Goal: Information Seeking & Learning: Learn about a topic

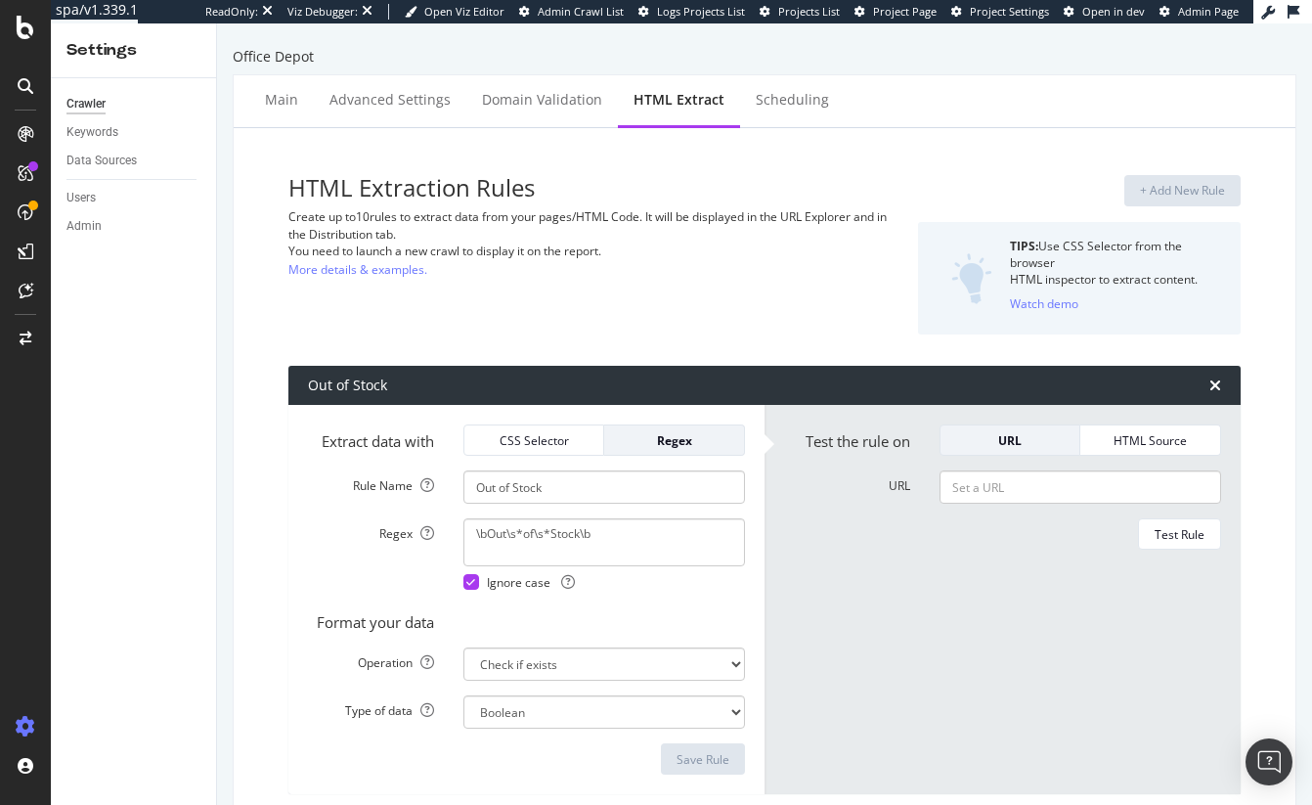
select select "exist"
select select "i"
select select "list"
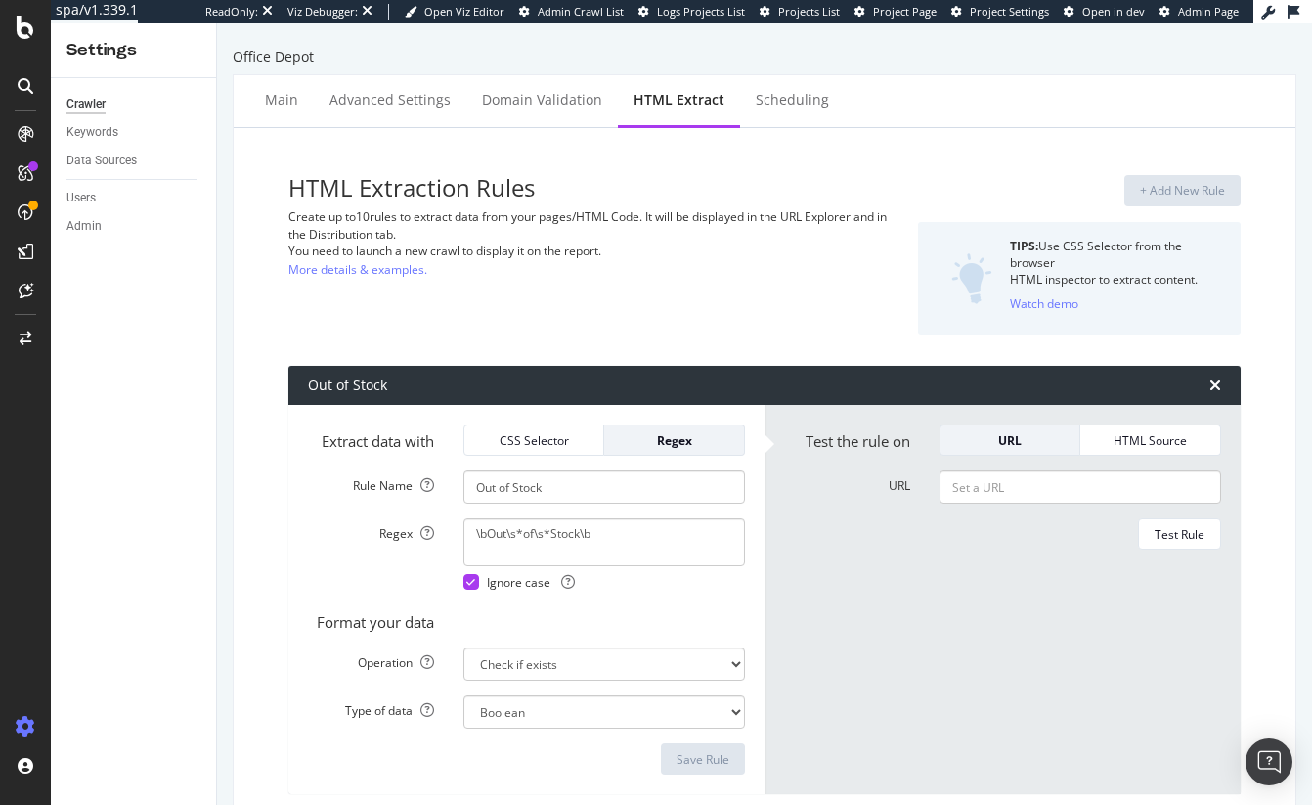
select select "exist"
select select "count"
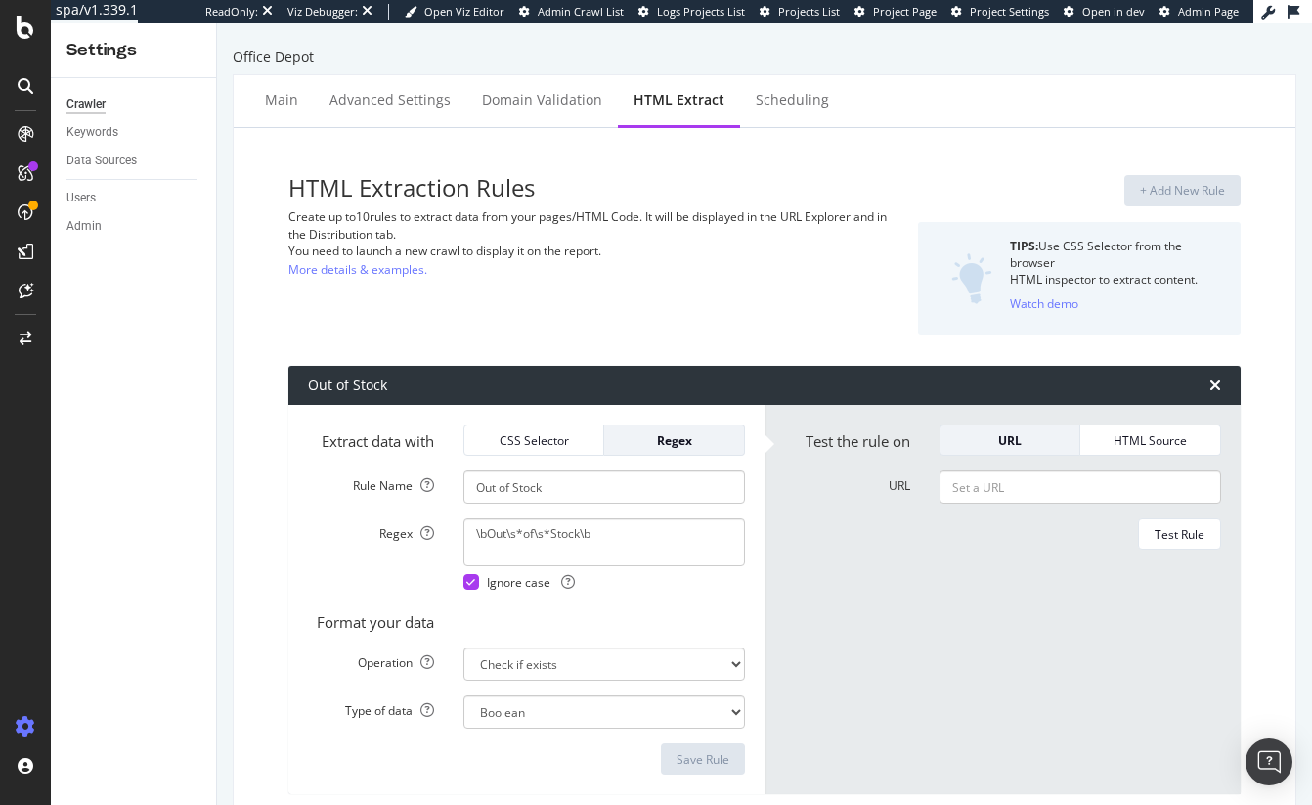
scroll to position [1261, 0]
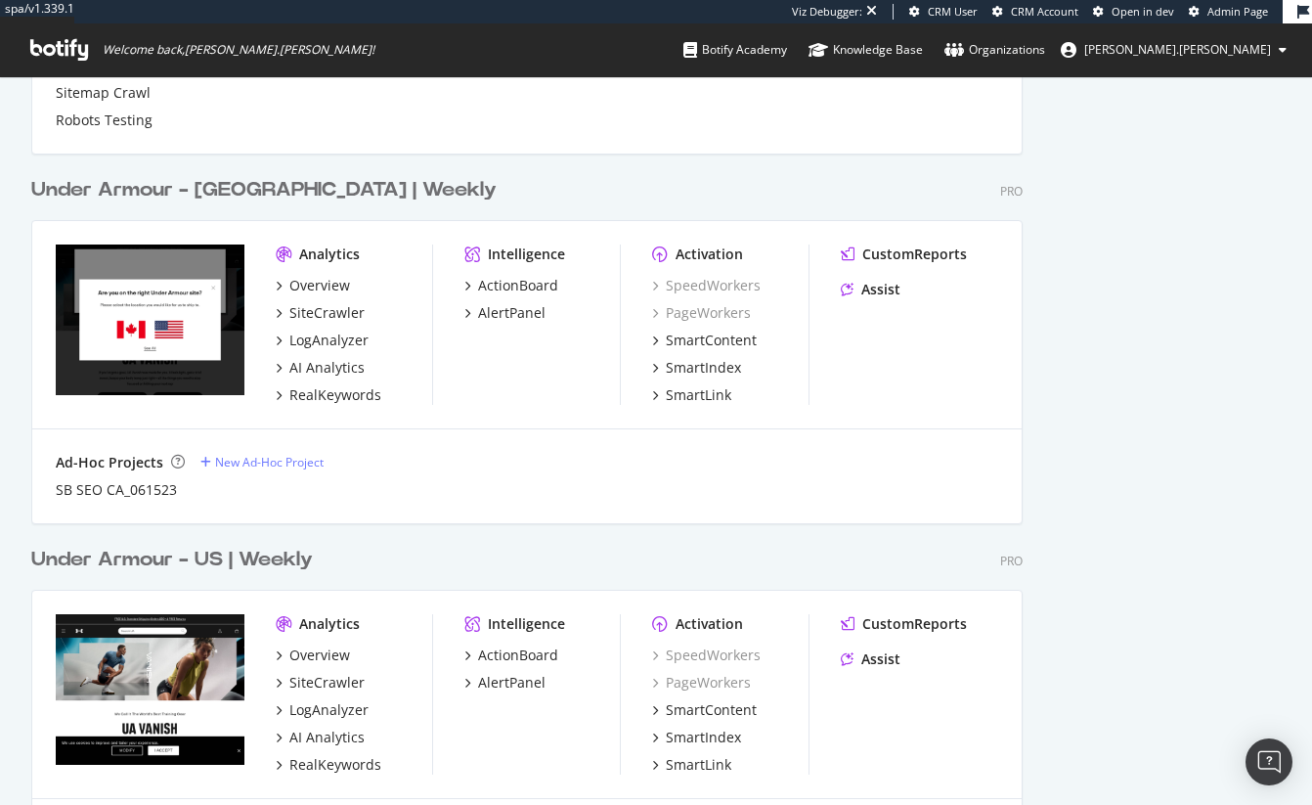
scroll to position [2136, 0]
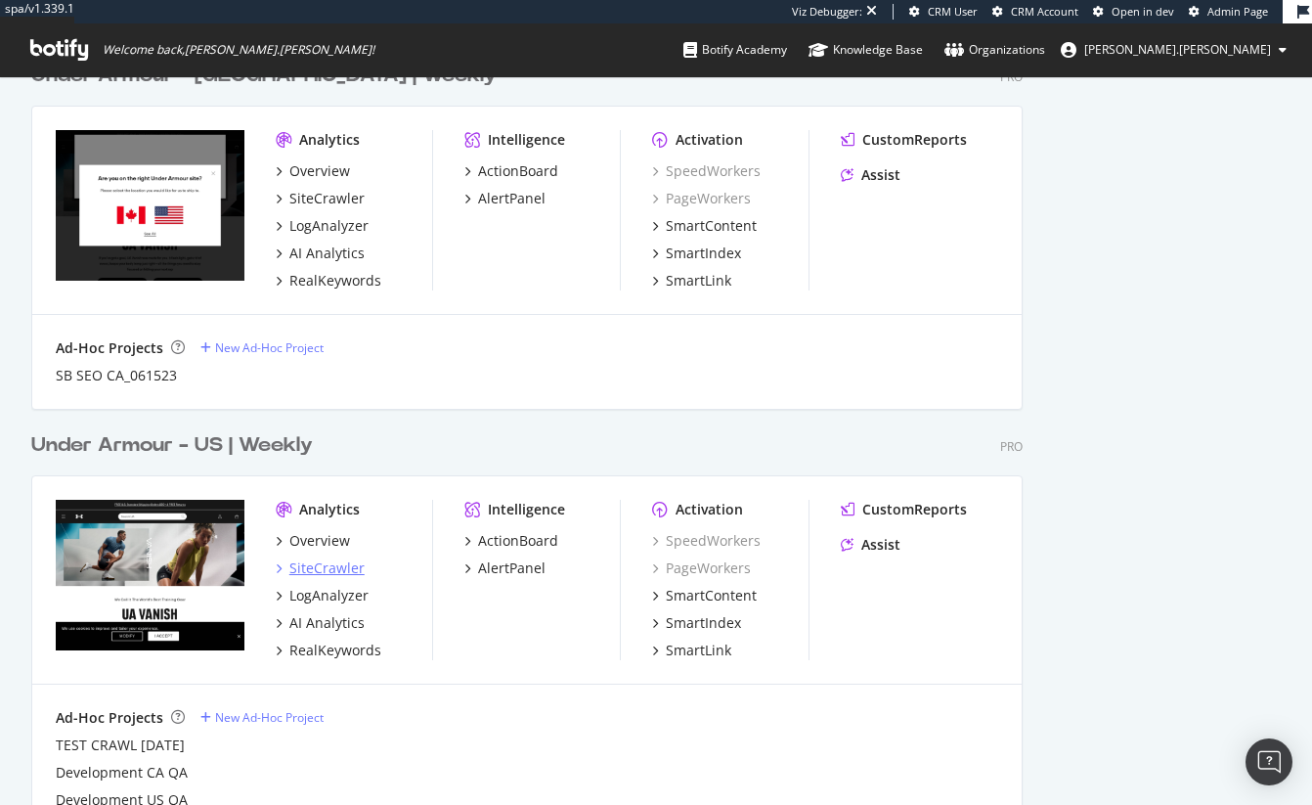
click at [337, 575] on div "SiteCrawler" at bounding box center [326, 568] width 75 height 20
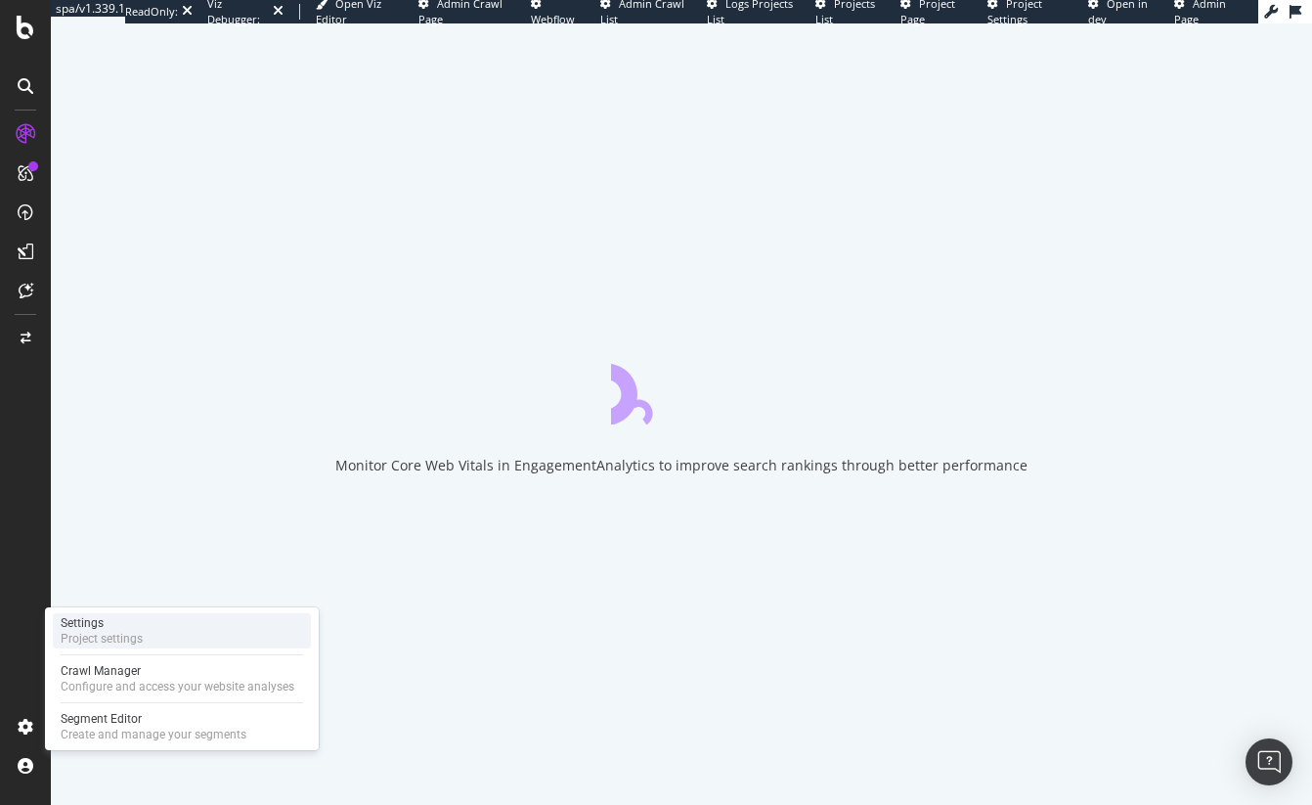
click at [86, 640] on div "Project settings" at bounding box center [102, 639] width 82 height 16
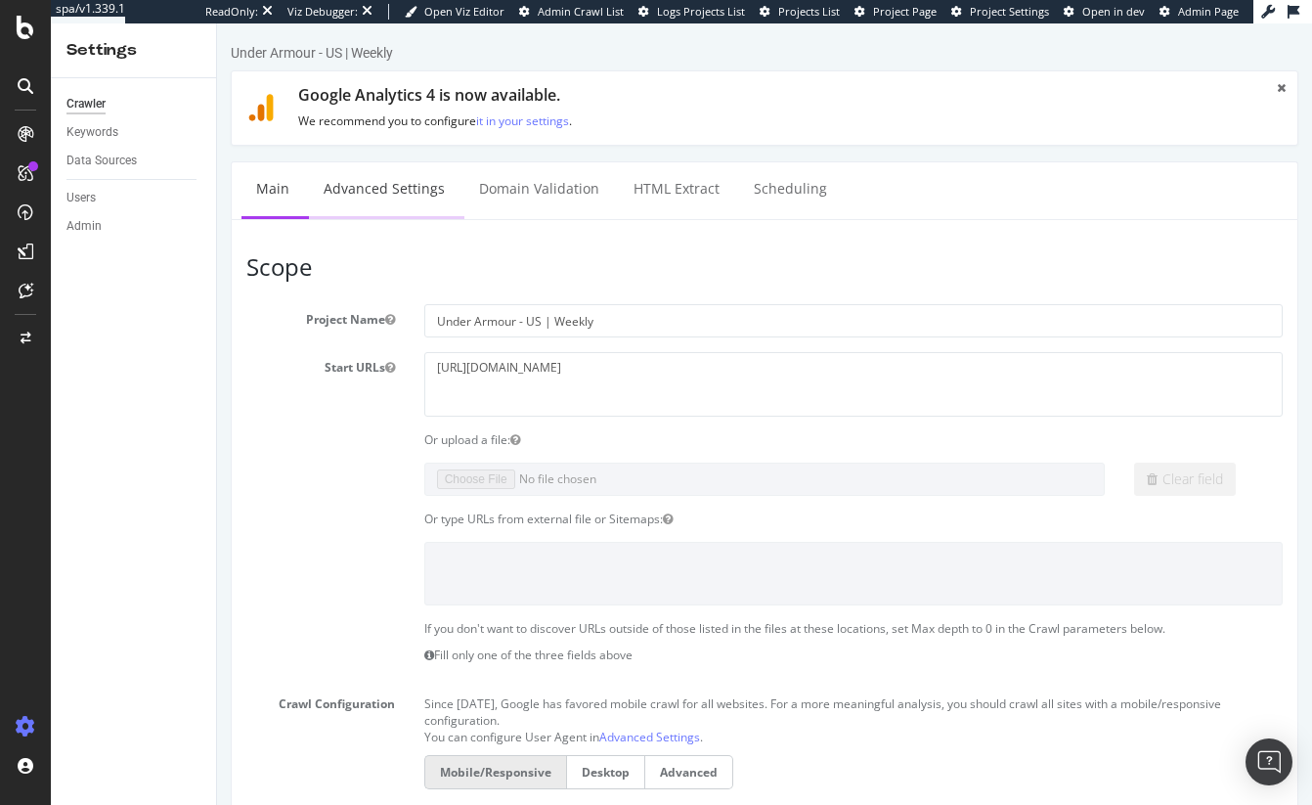
click at [393, 192] on link "Advanced Settings" at bounding box center [384, 189] width 151 height 54
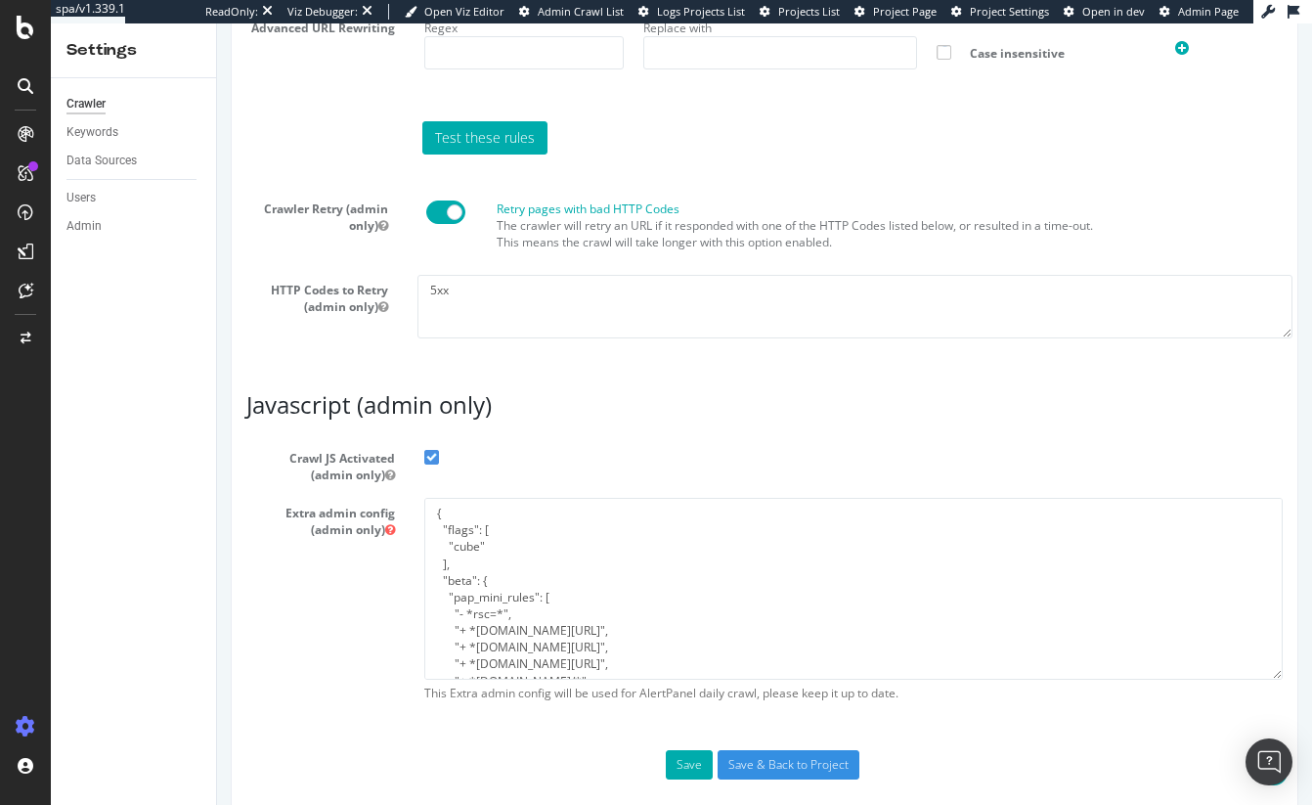
scroll to position [1643, 0]
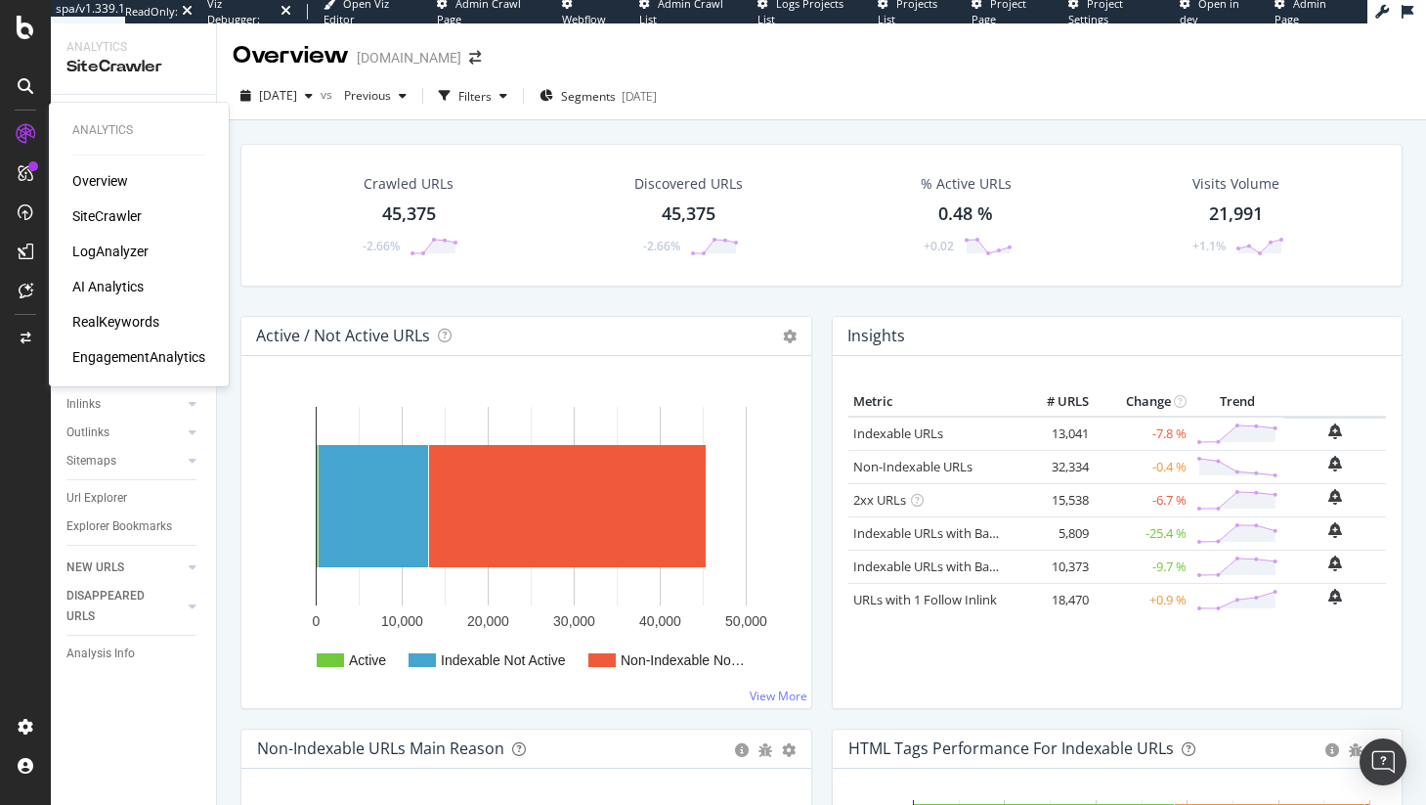
click at [119, 276] on div "Overview SiteCrawler LogAnalyzer AI Analytics RealKeywords EngagementAnalytics" at bounding box center [138, 269] width 133 height 196
click at [121, 291] on div "AI Analytics" at bounding box center [107, 287] width 71 height 20
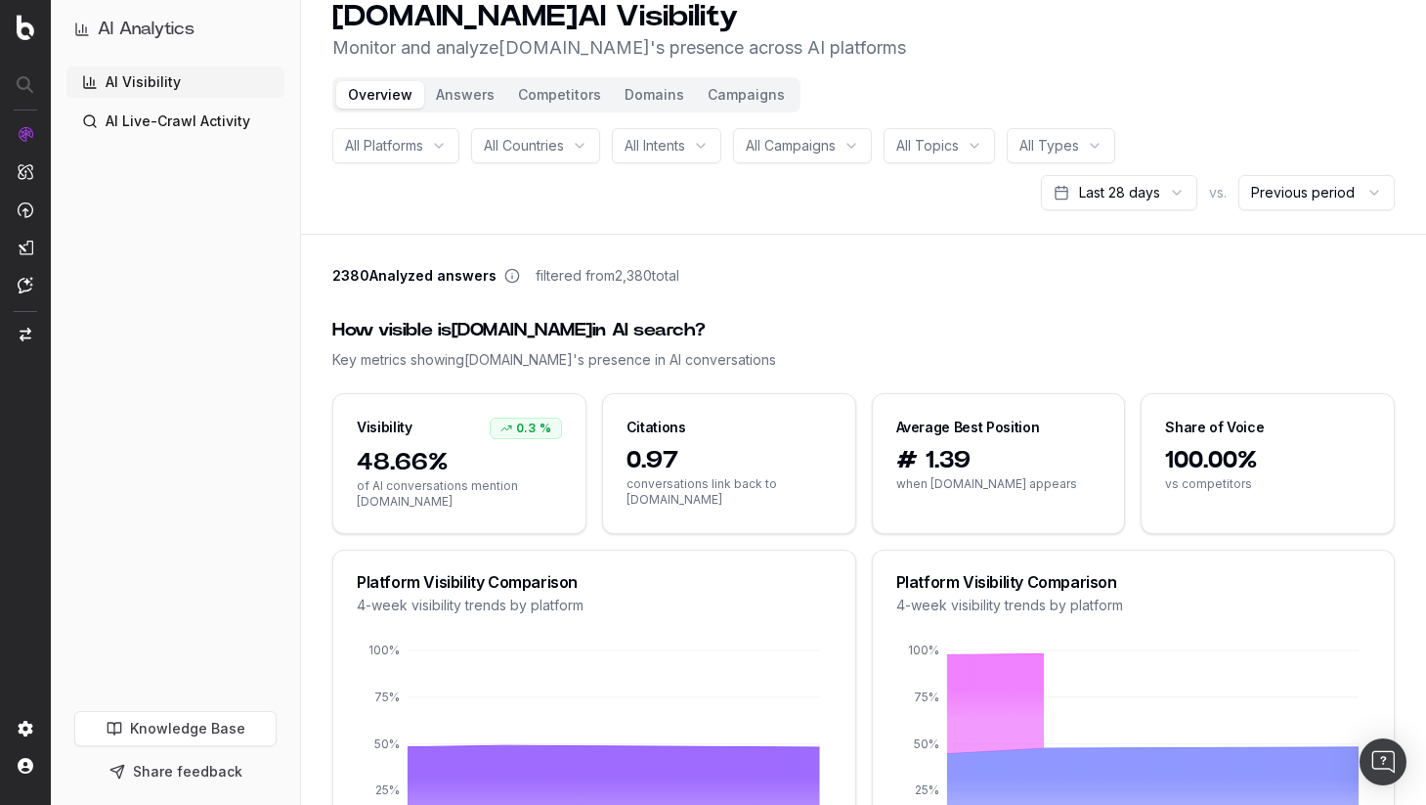
scroll to position [5, 0]
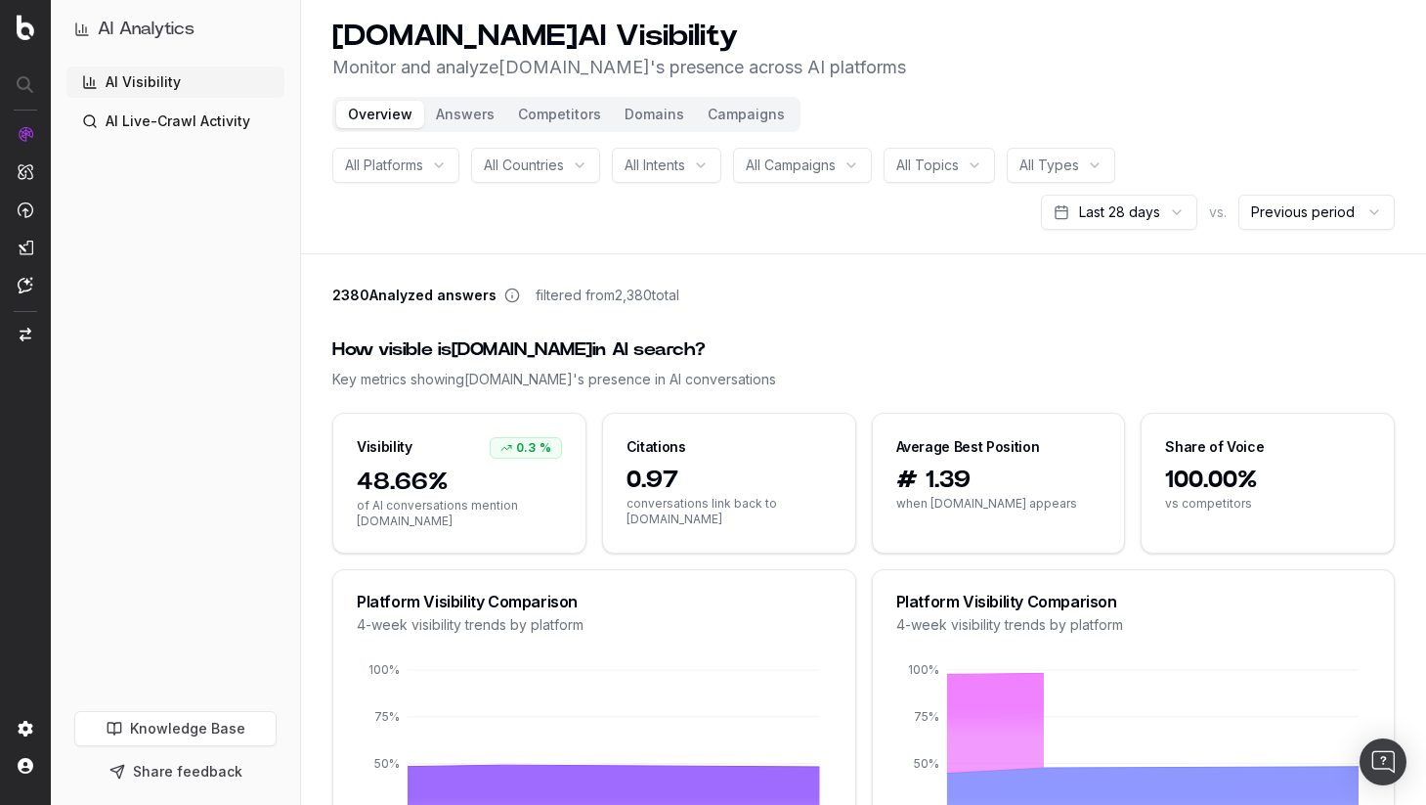
click at [505, 296] on icon at bounding box center [513, 295] width 16 height 16
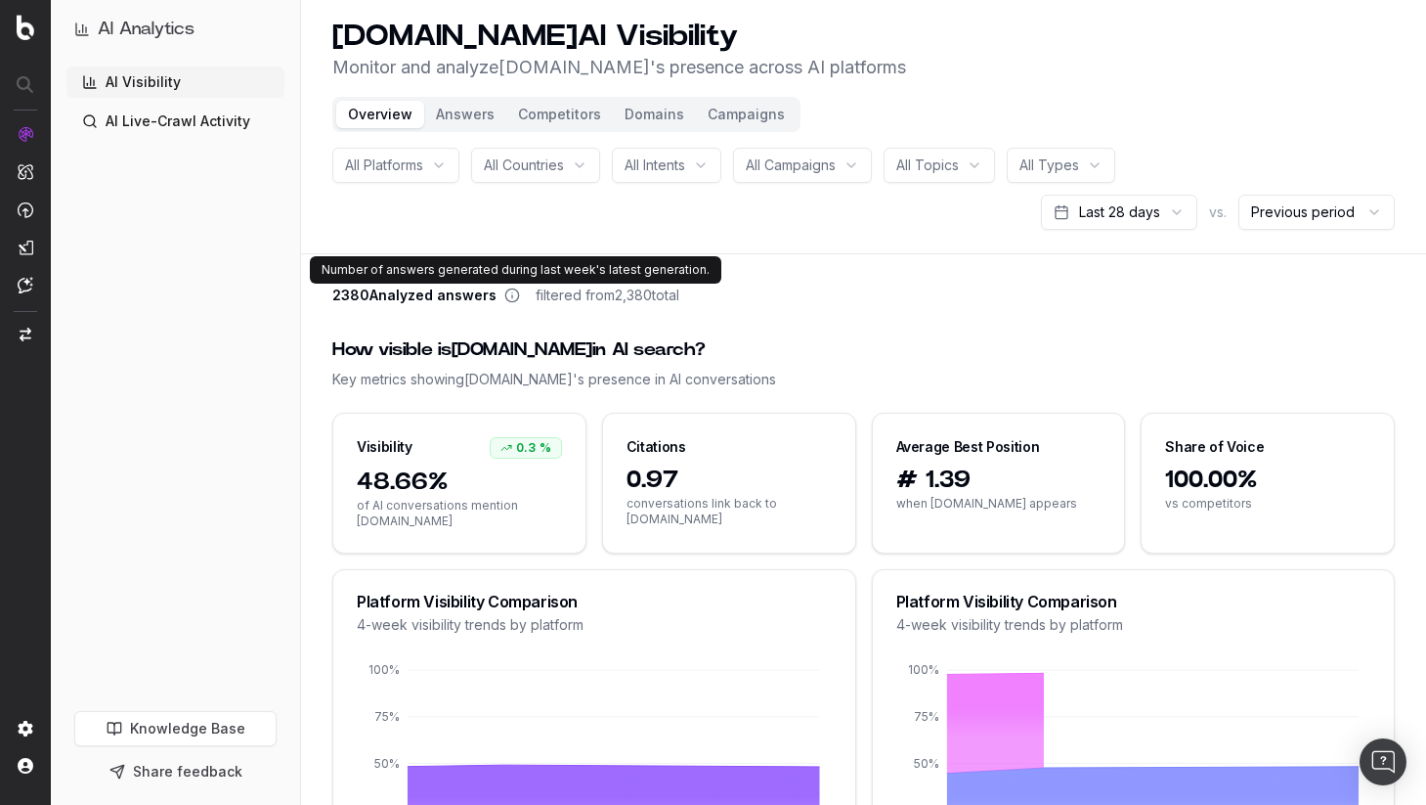
click at [509, 294] on icon at bounding box center [513, 295] width 16 height 16
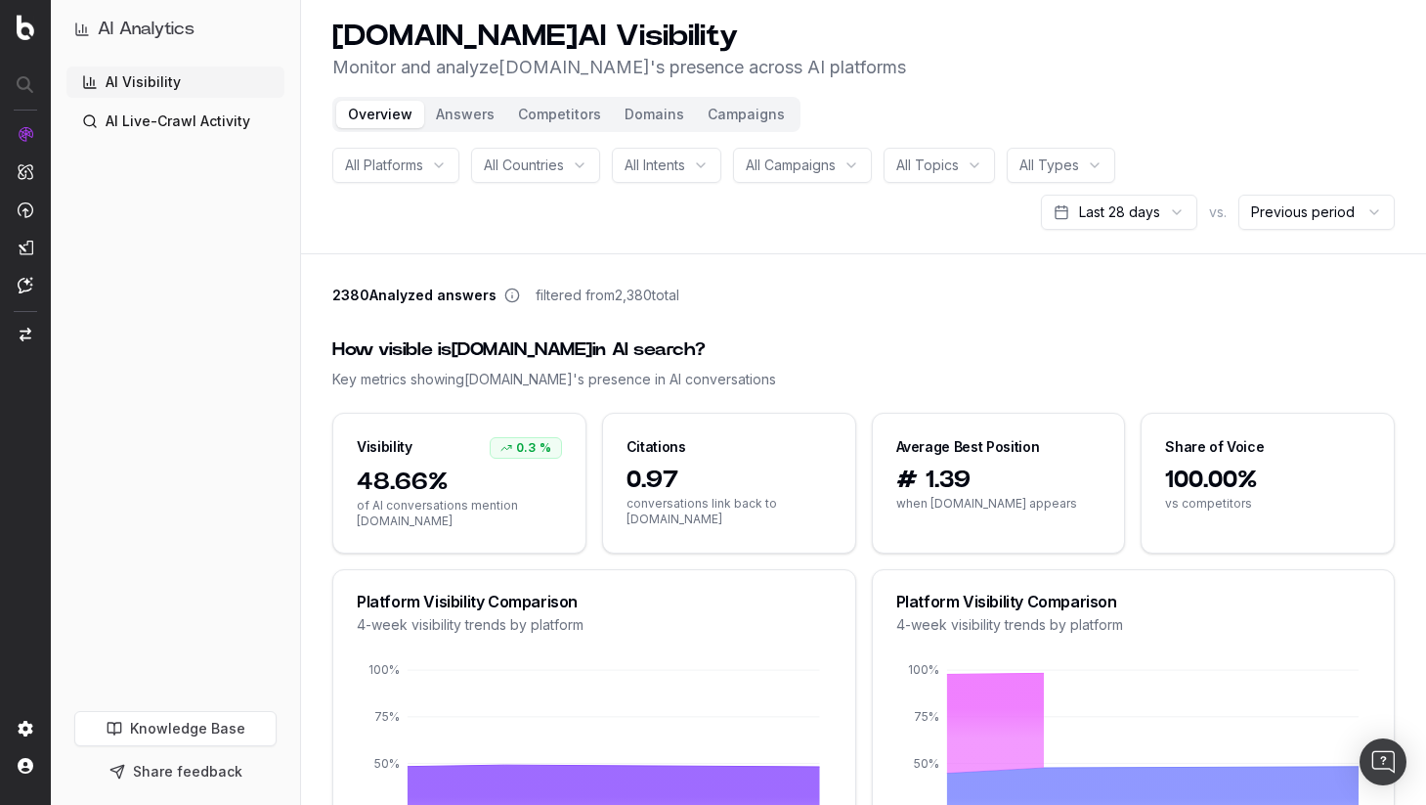
click at [505, 302] on icon at bounding box center [513, 295] width 16 height 16
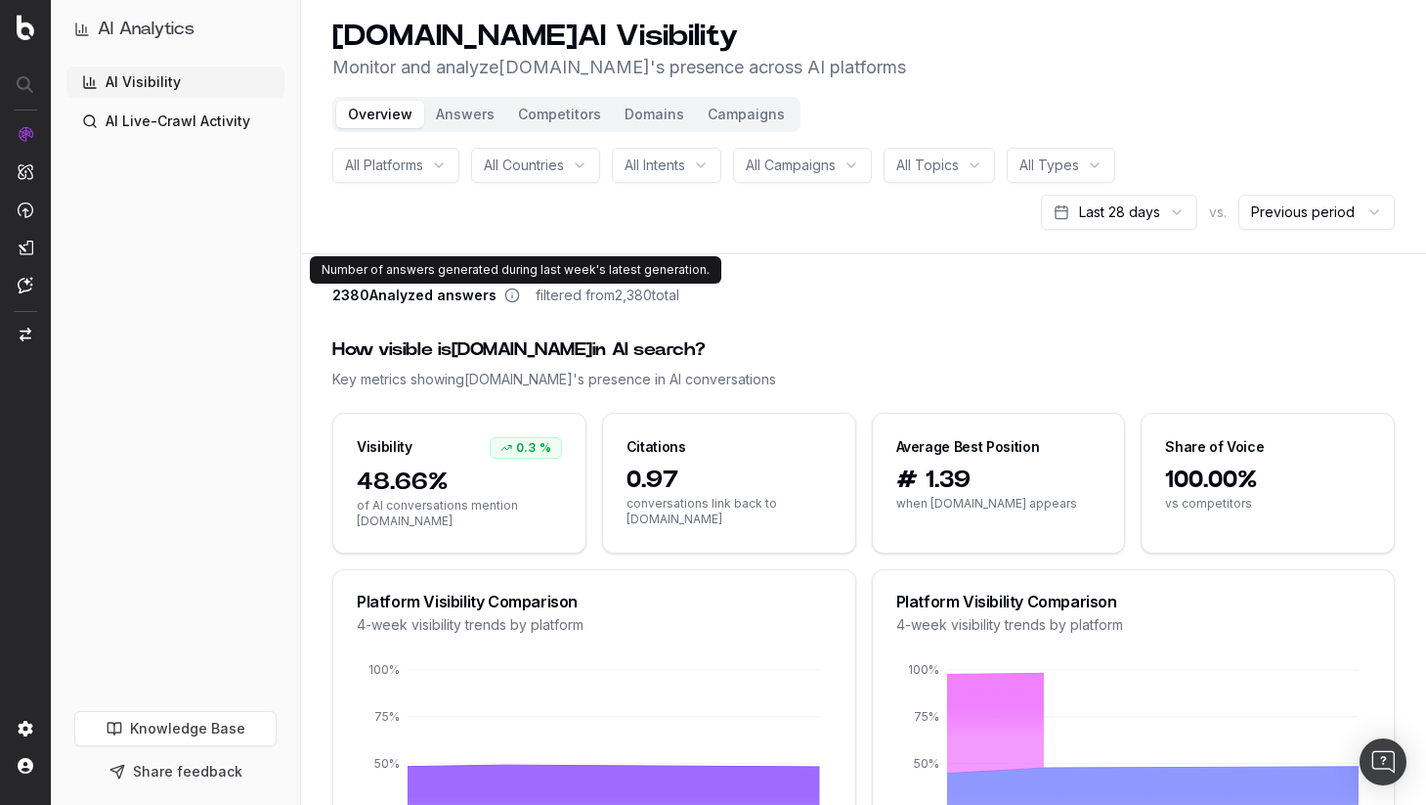
click at [512, 294] on icon at bounding box center [513, 295] width 16 height 16
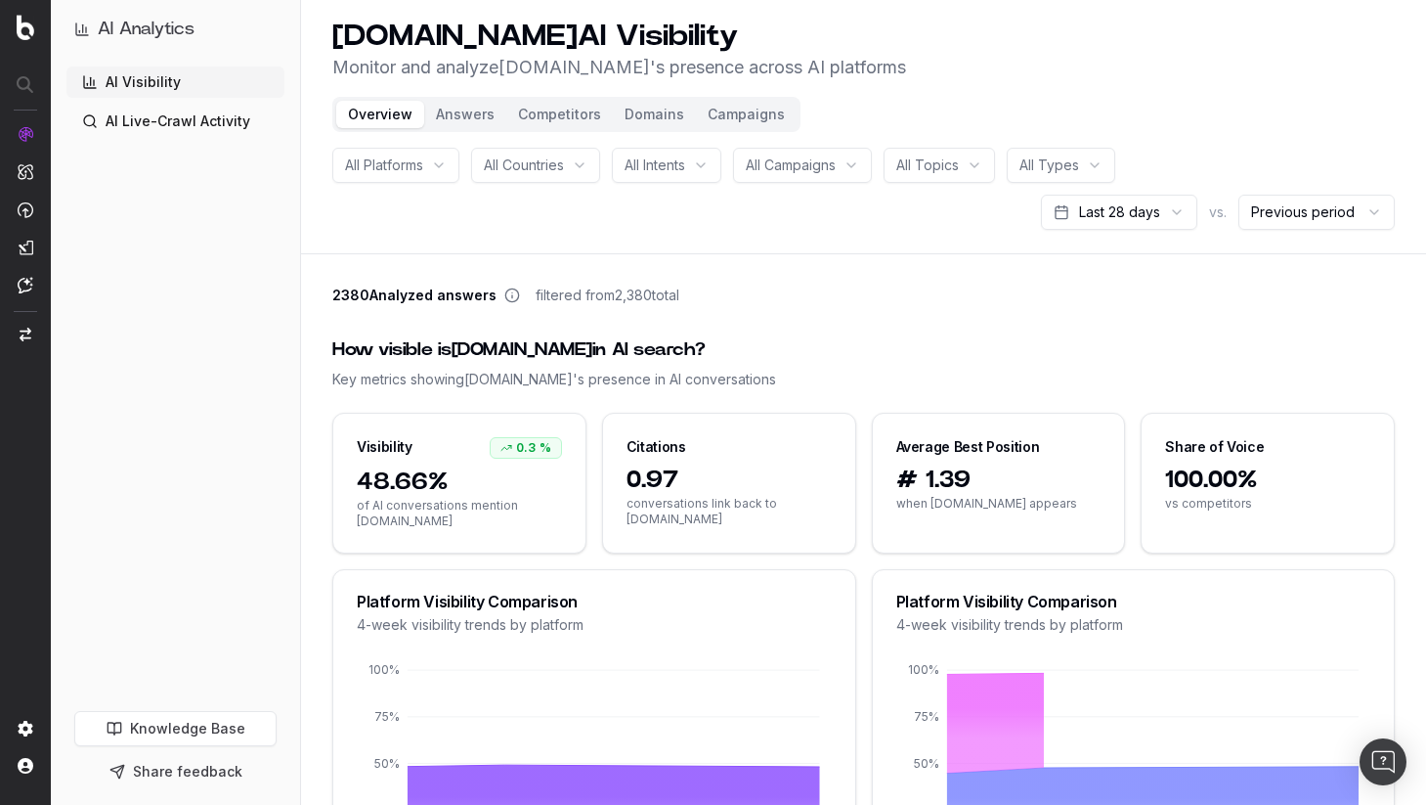
click at [728, 113] on button "Campaigns" at bounding box center [746, 114] width 101 height 27
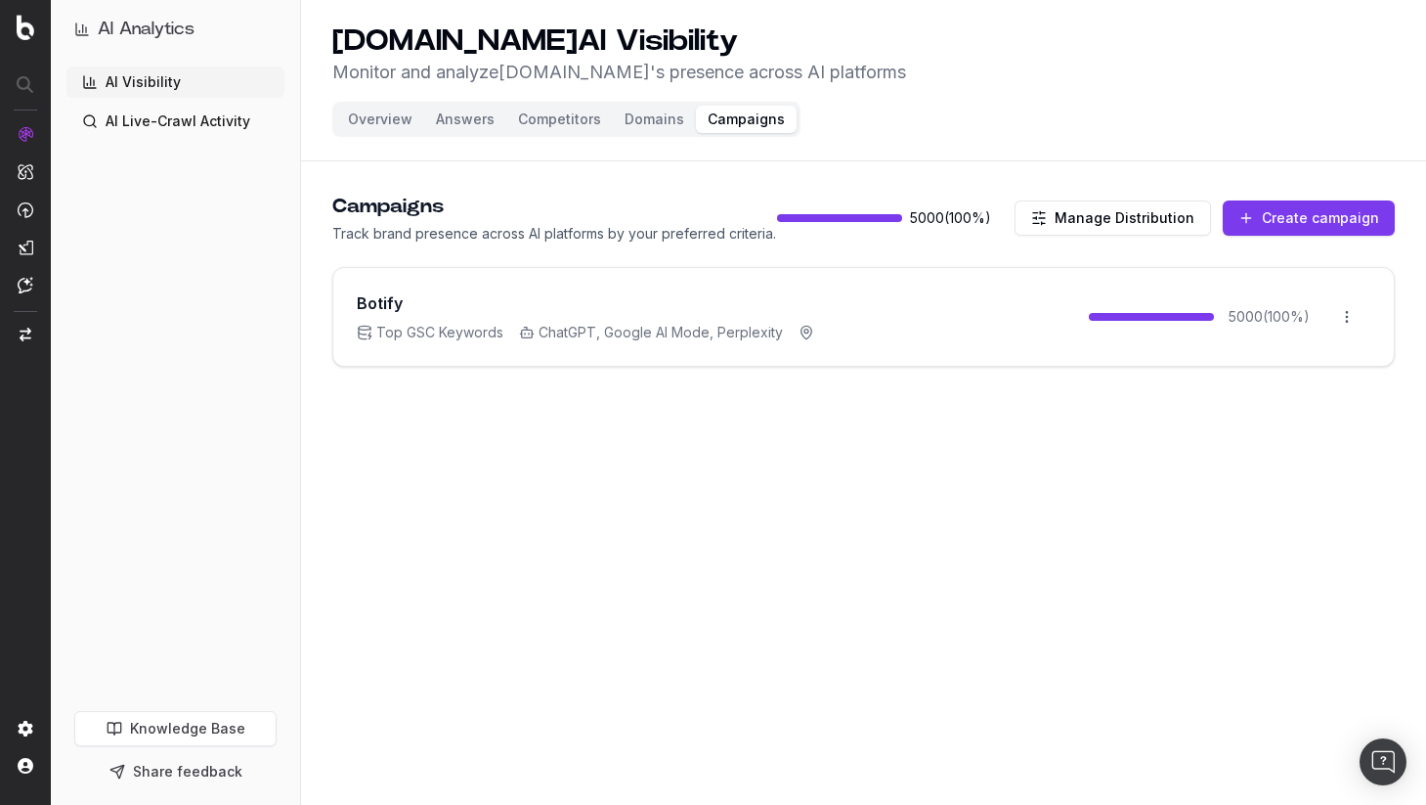
click at [382, 122] on button "Overview" at bounding box center [380, 119] width 88 height 27
